Goal: Navigation & Orientation: Find specific page/section

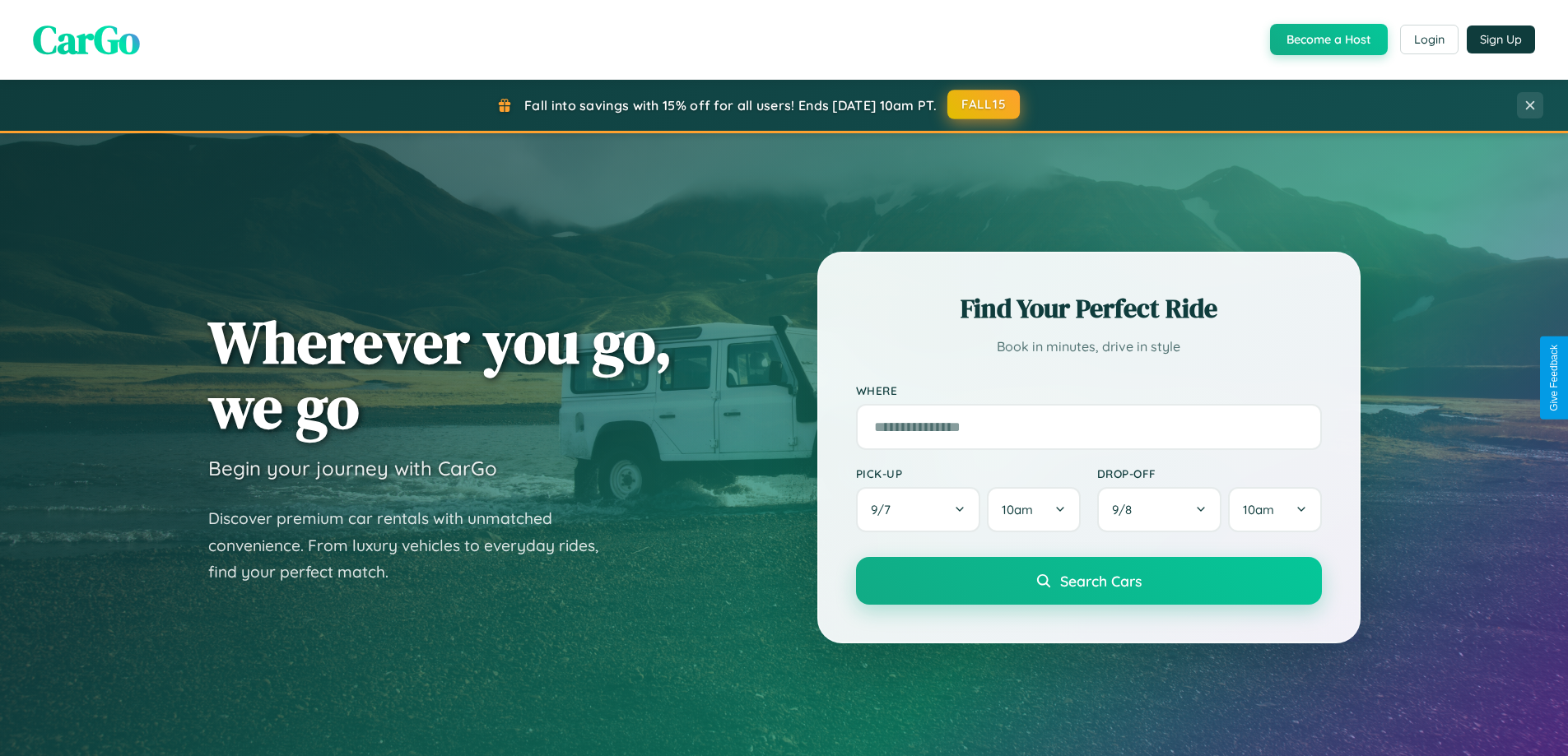
click at [985, 105] on button "FALL15" at bounding box center [984, 104] width 73 height 29
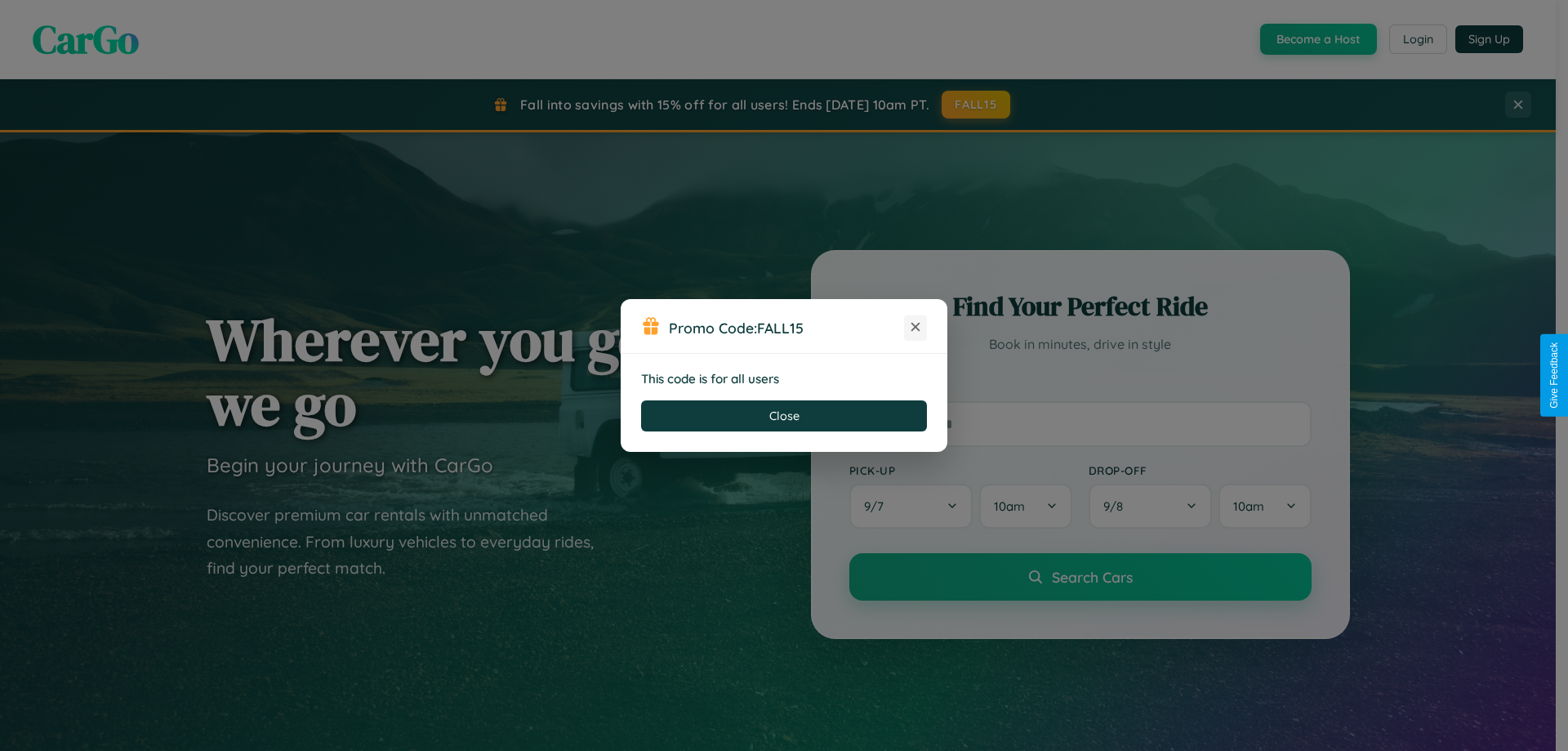
click at [915, 328] on icon at bounding box center [915, 327] width 17 height 17
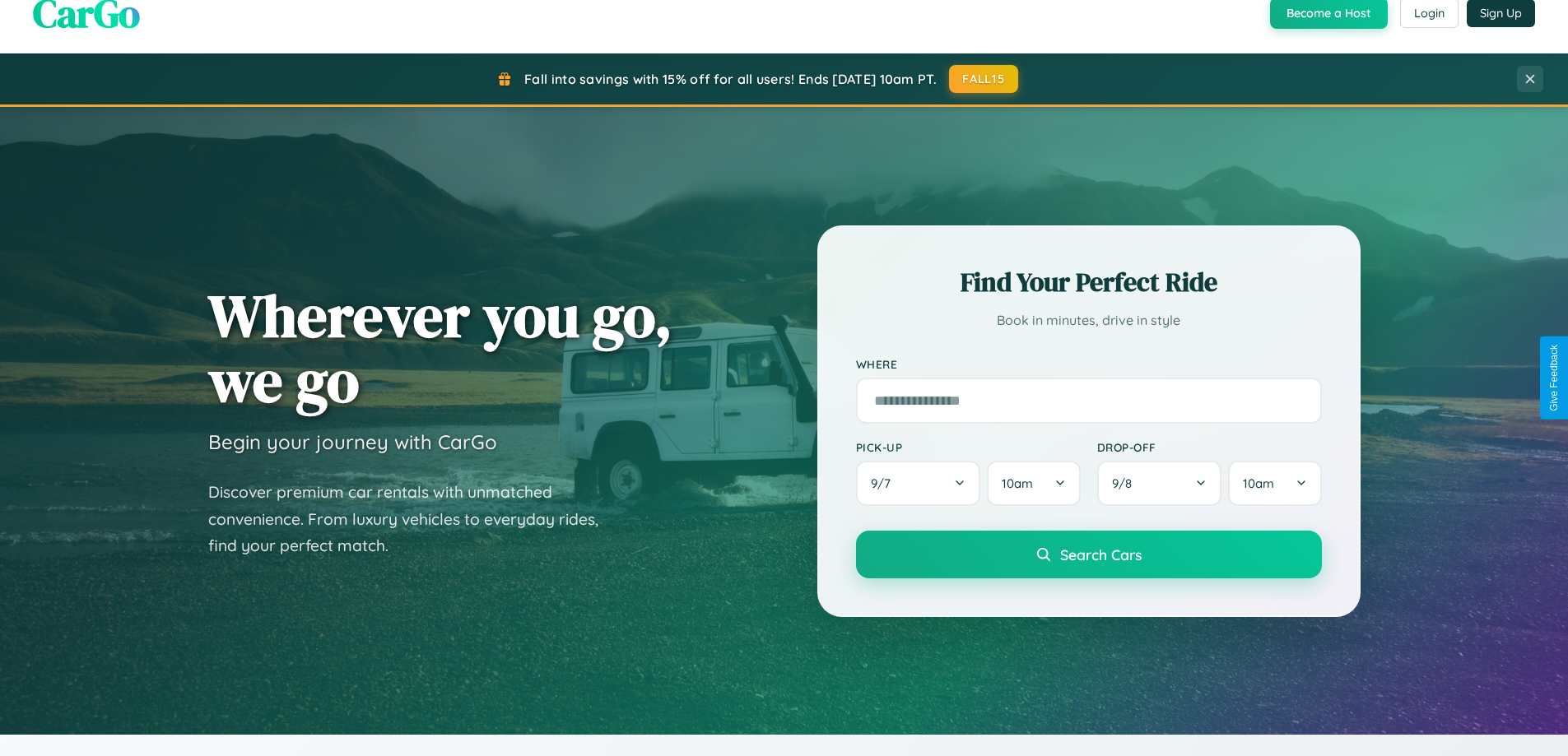
scroll to position [1132, 0]
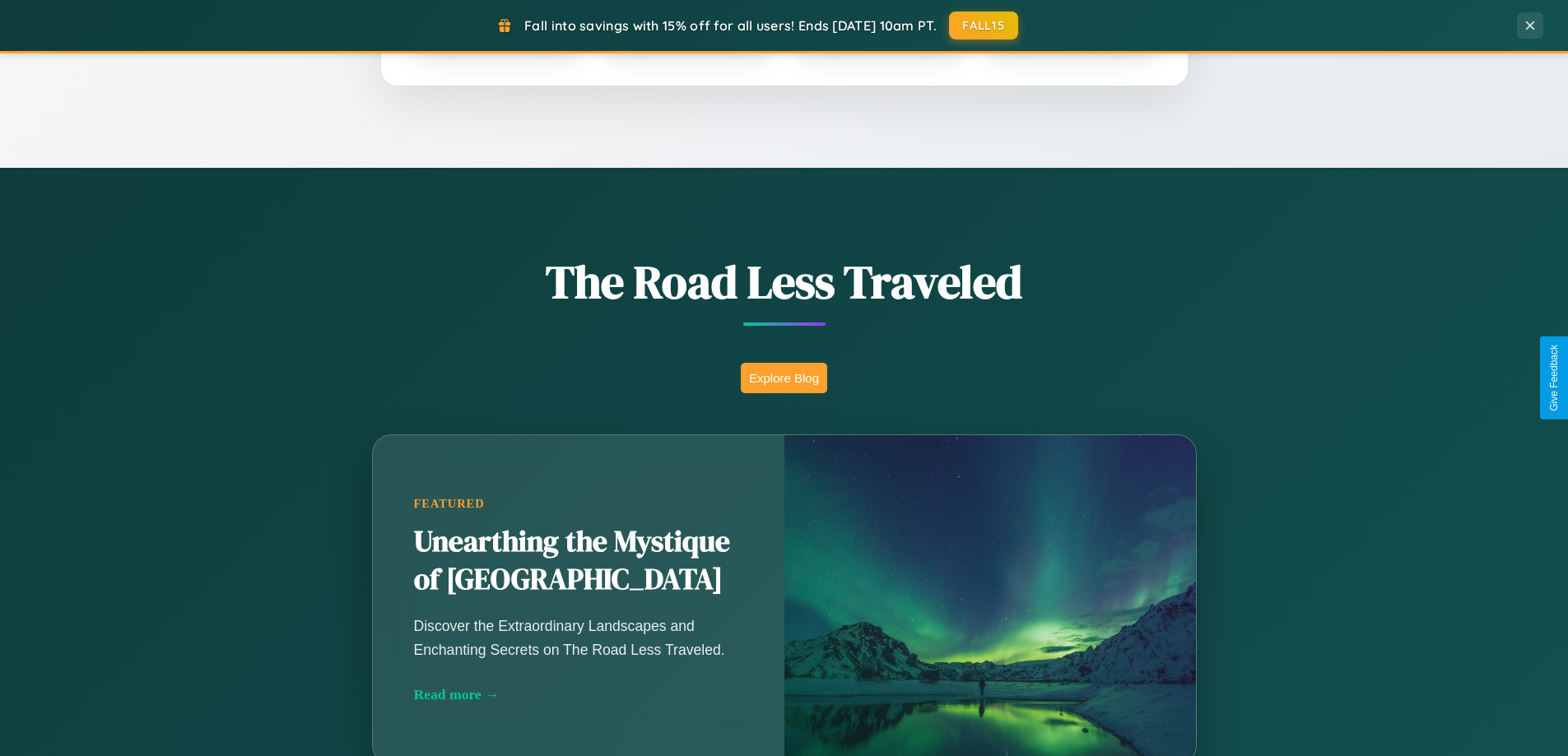
click at [784, 378] on button "Explore Blog" at bounding box center [784, 378] width 86 height 30
